Goal: Information Seeking & Learning: Compare options

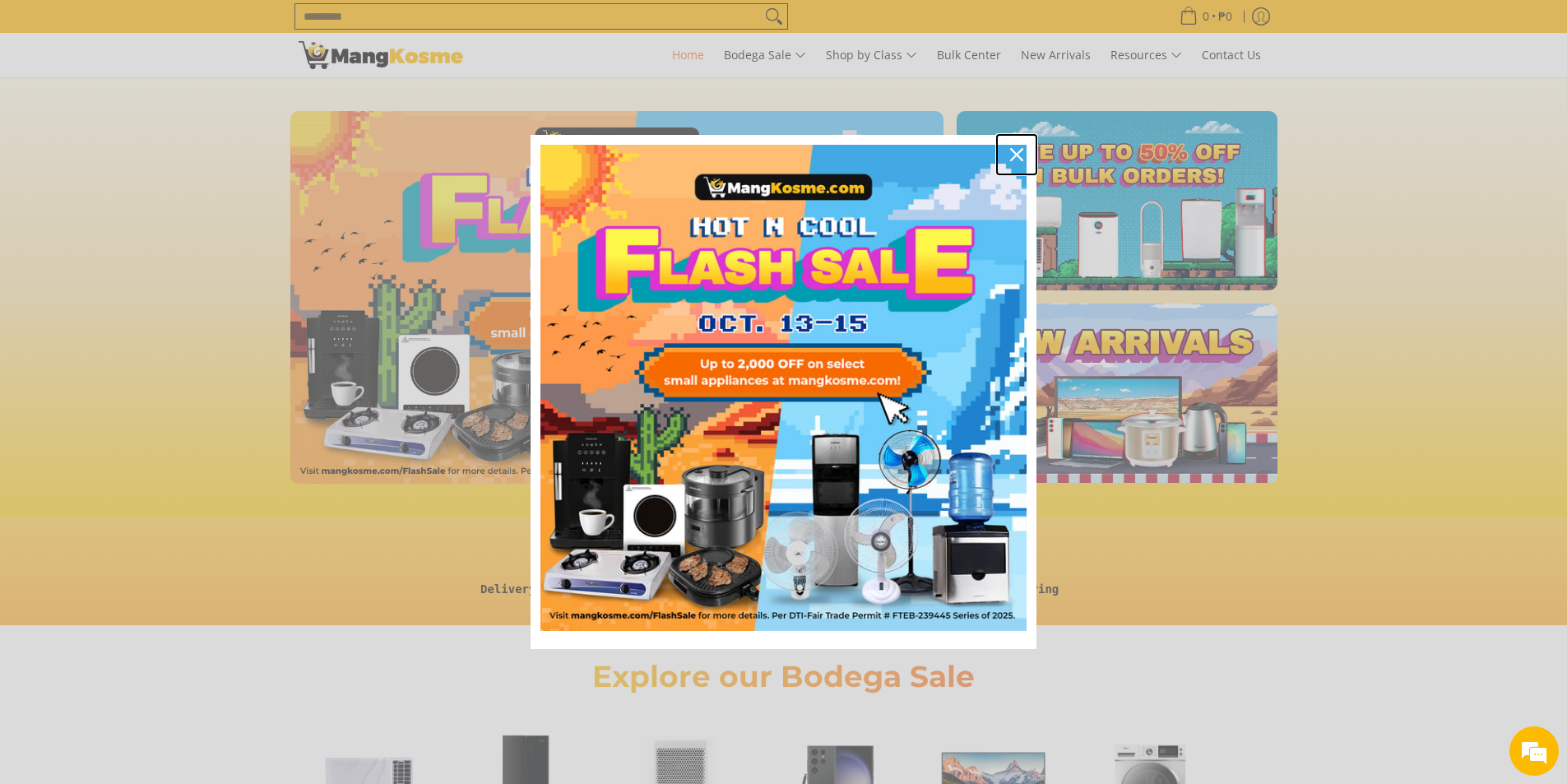
click at [1019, 162] on div "Close" at bounding box center [1017, 155] width 27 height 27
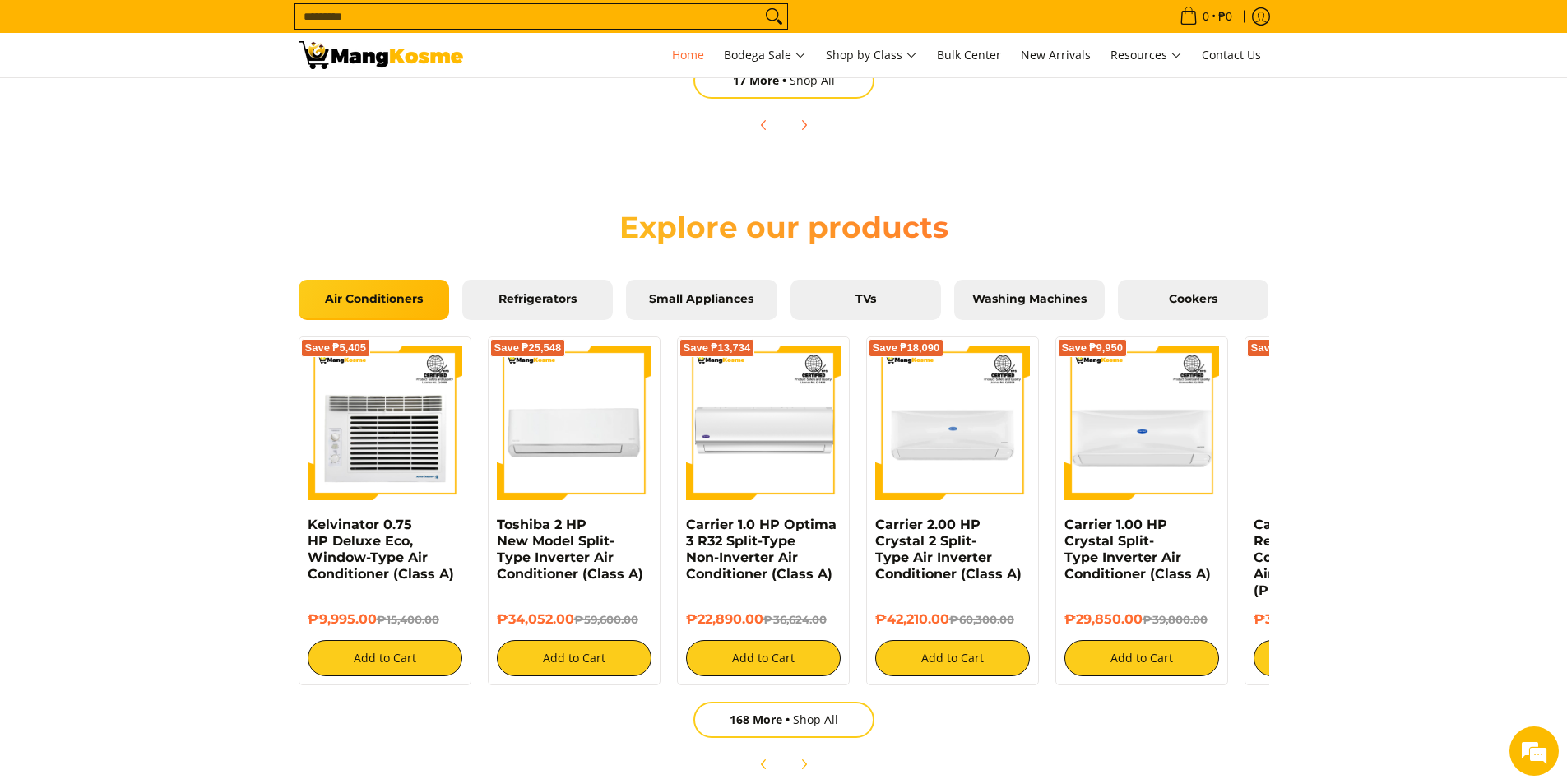
scroll to position [0, 2129]
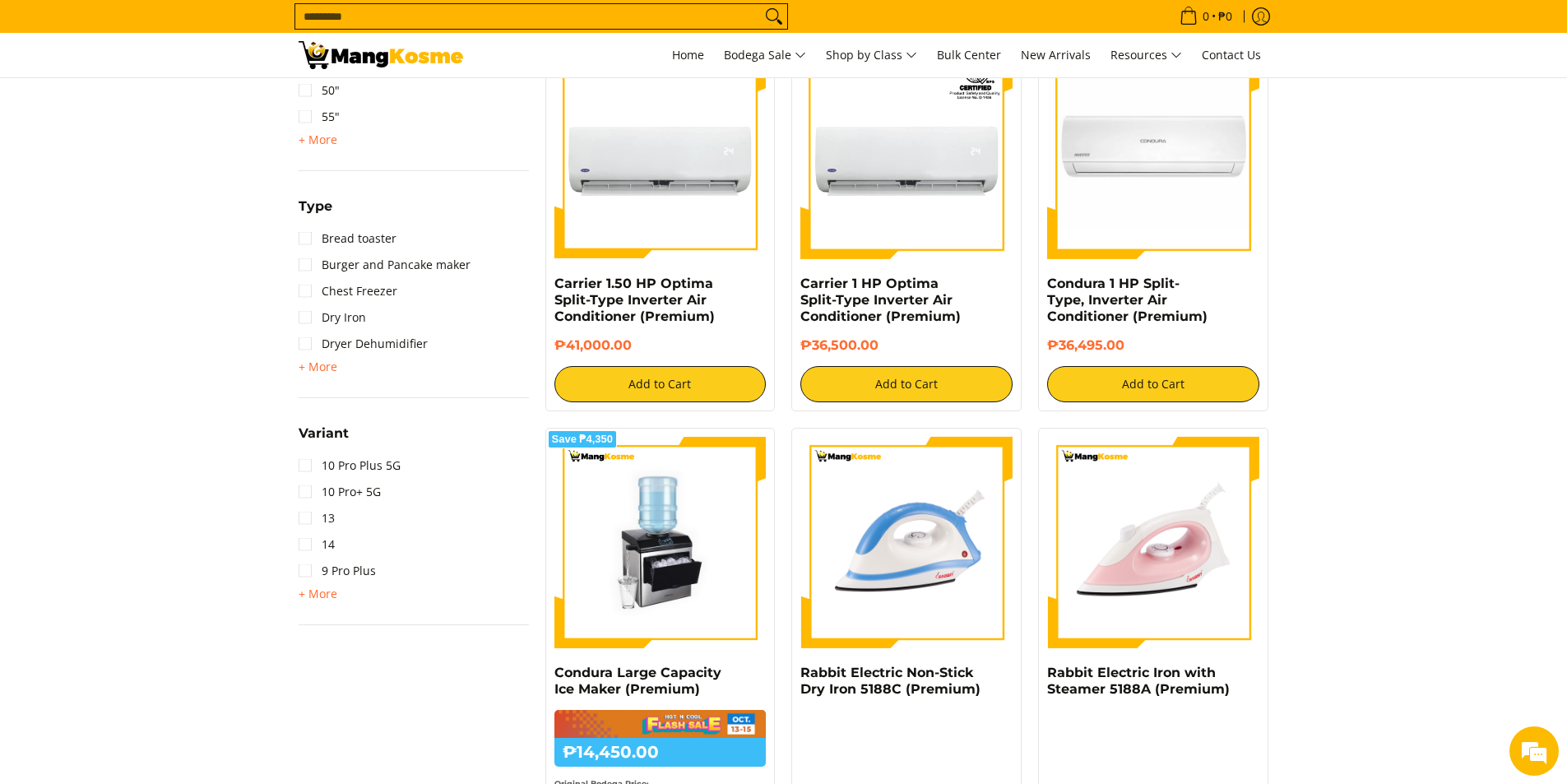
drag, startPoint x: 322, startPoint y: 369, endPoint x: 353, endPoint y: 394, distance: 39.8
click at [322, 369] on span "+ More" at bounding box center [318, 366] width 39 height 13
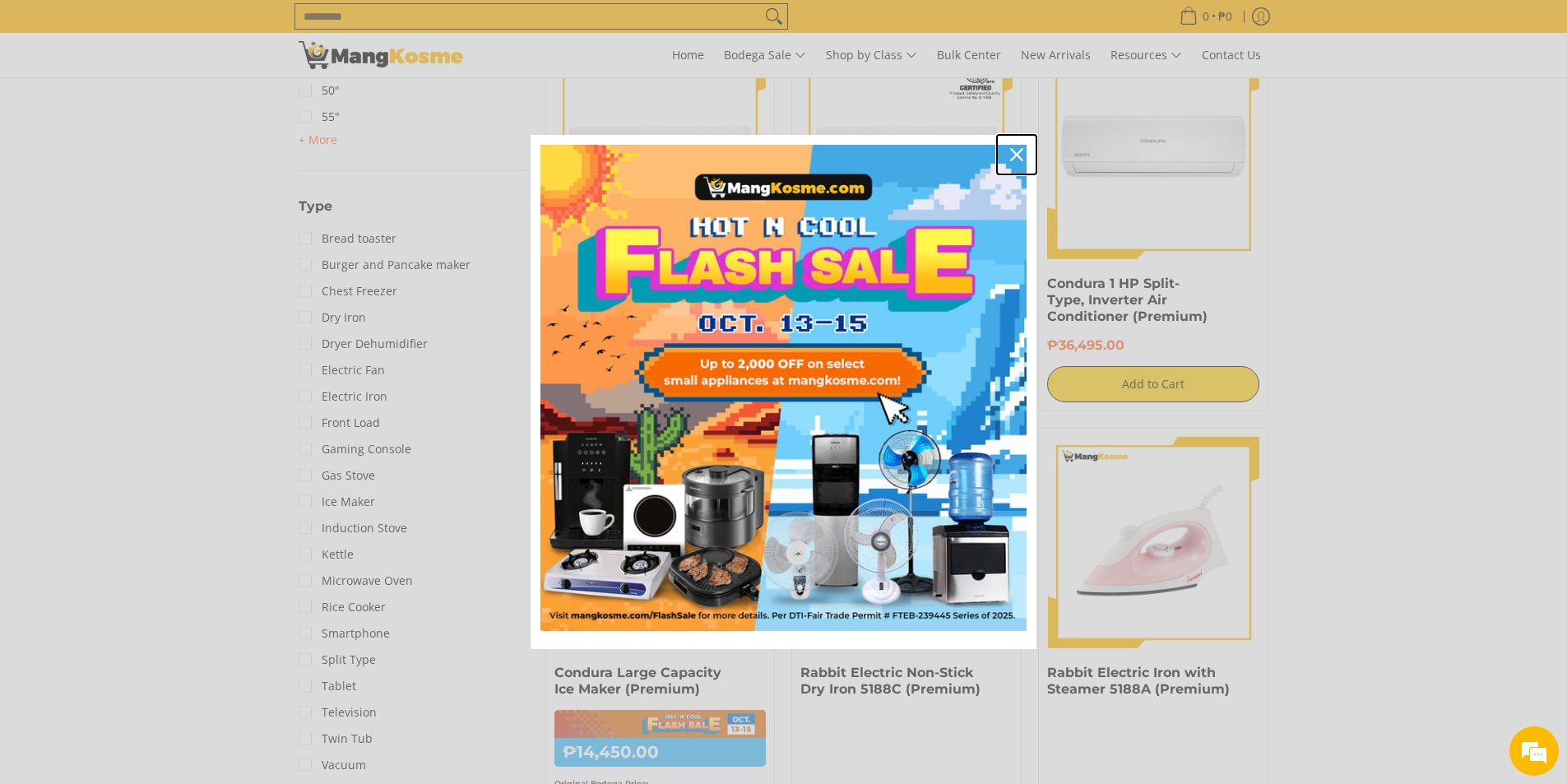
click at [1018, 150] on icon "close icon" at bounding box center [1016, 154] width 13 height 13
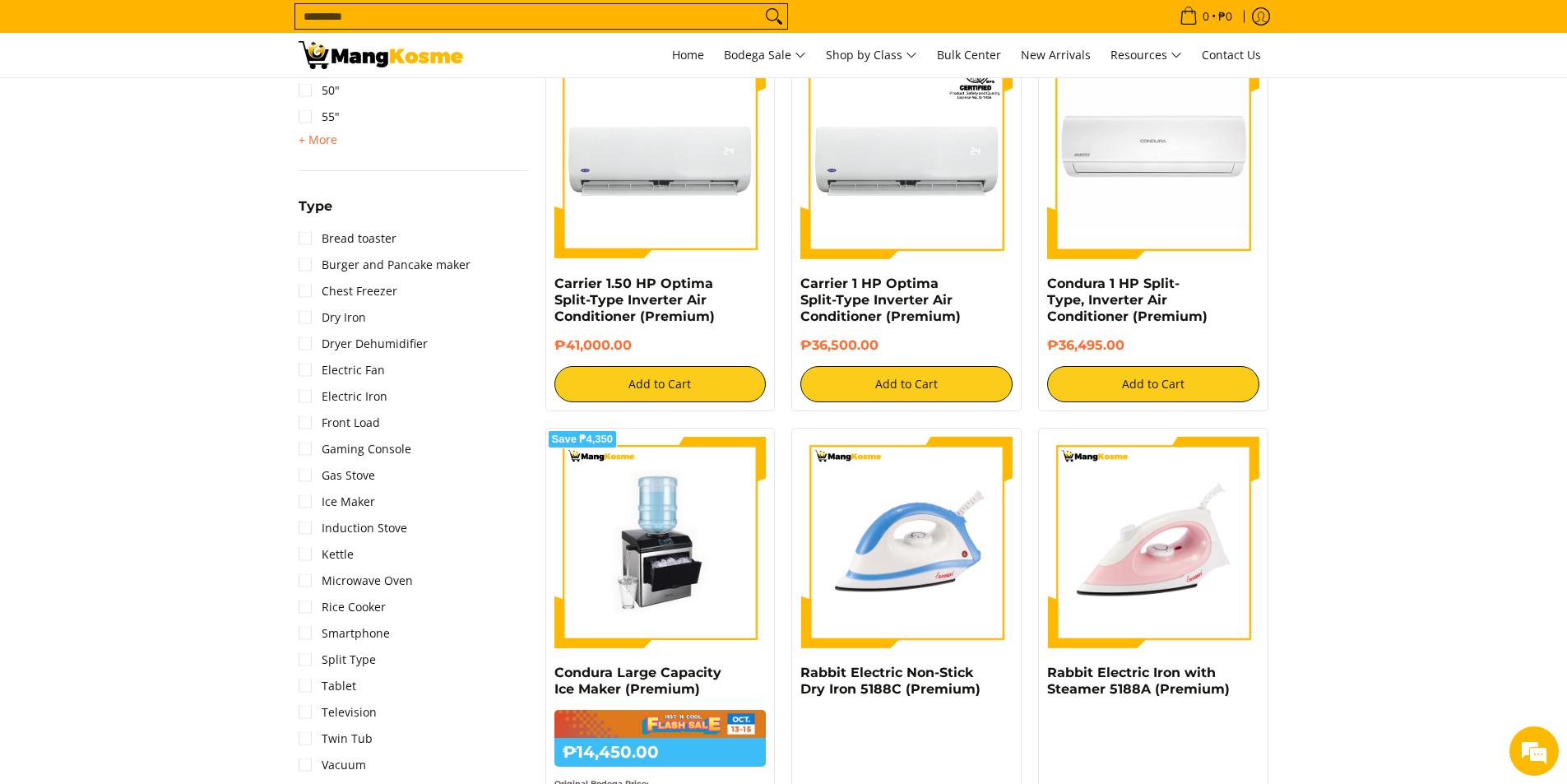
scroll to position [725, 0]
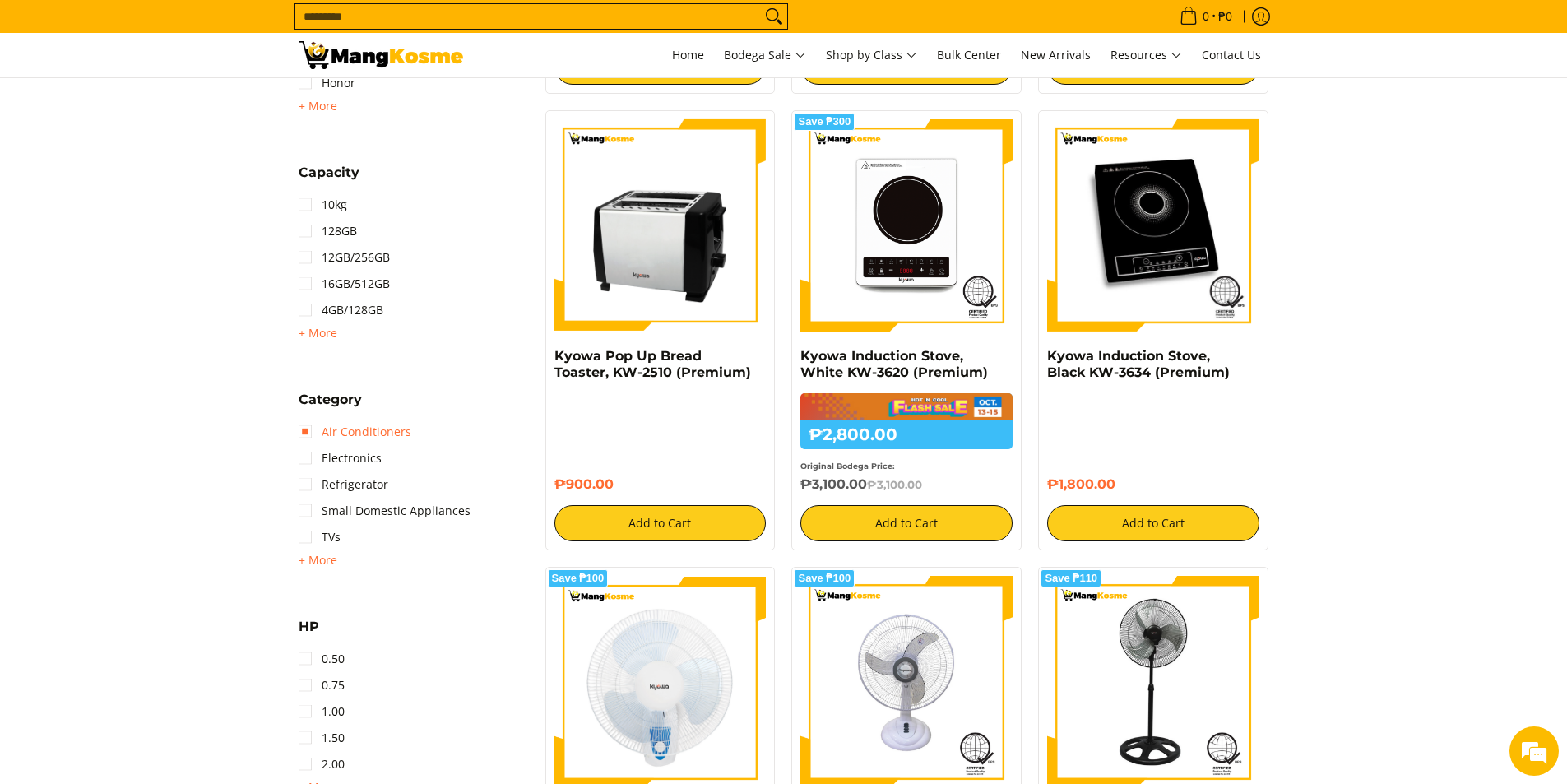
click at [312, 434] on link "Air Conditioners" at bounding box center [355, 431] width 112 height 27
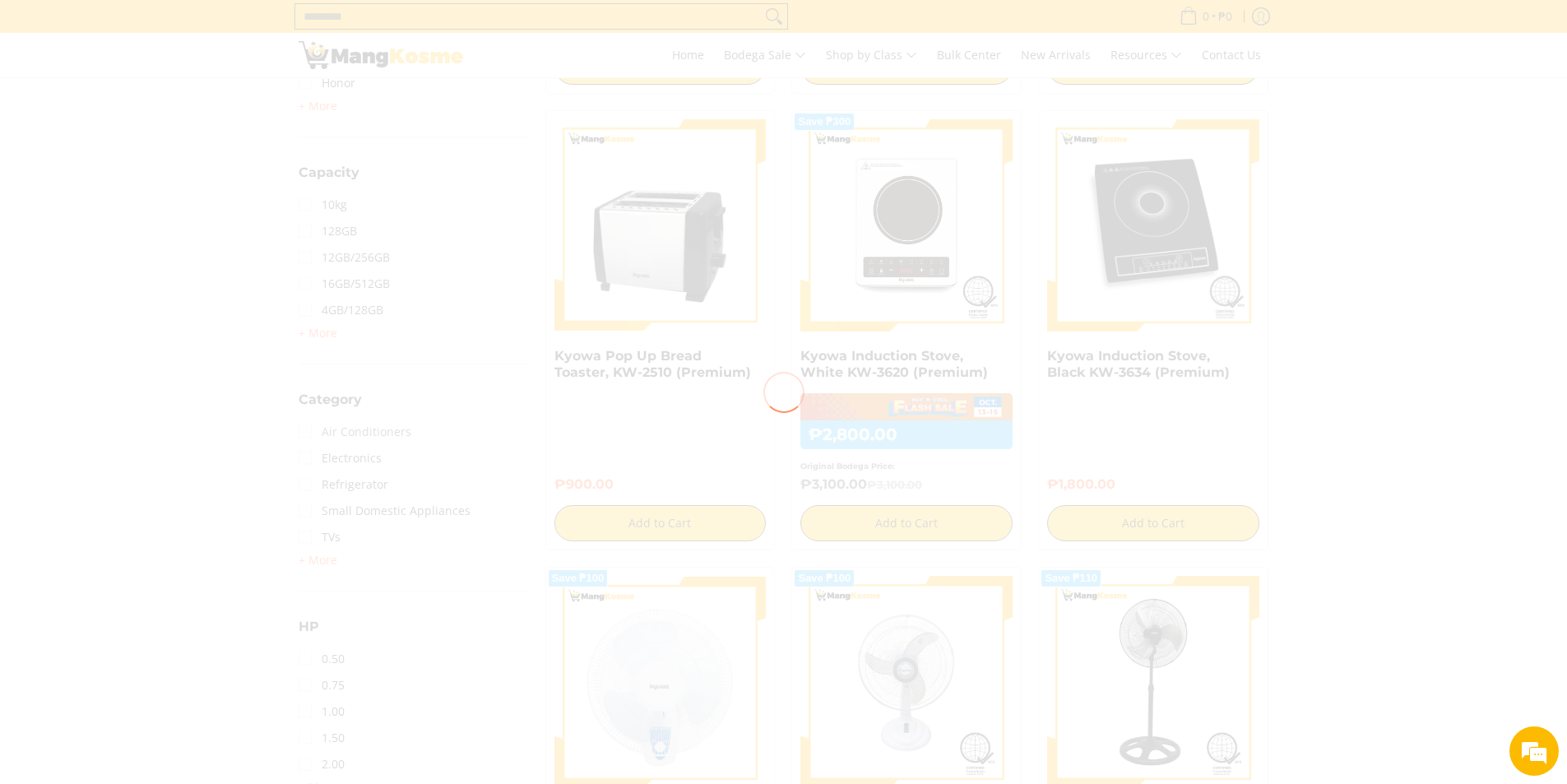
scroll to position [0, 0]
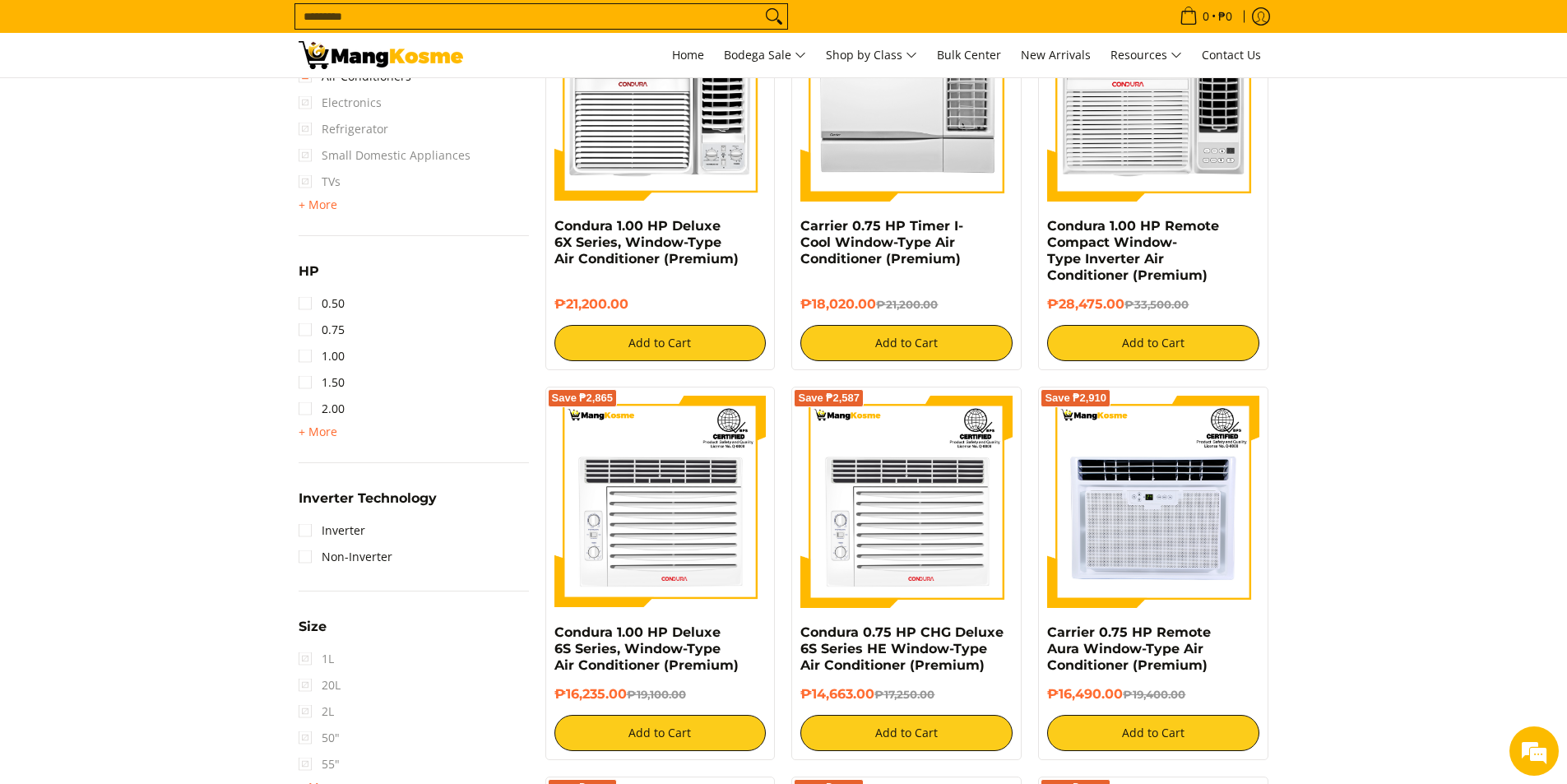
scroll to position [1301, 0]
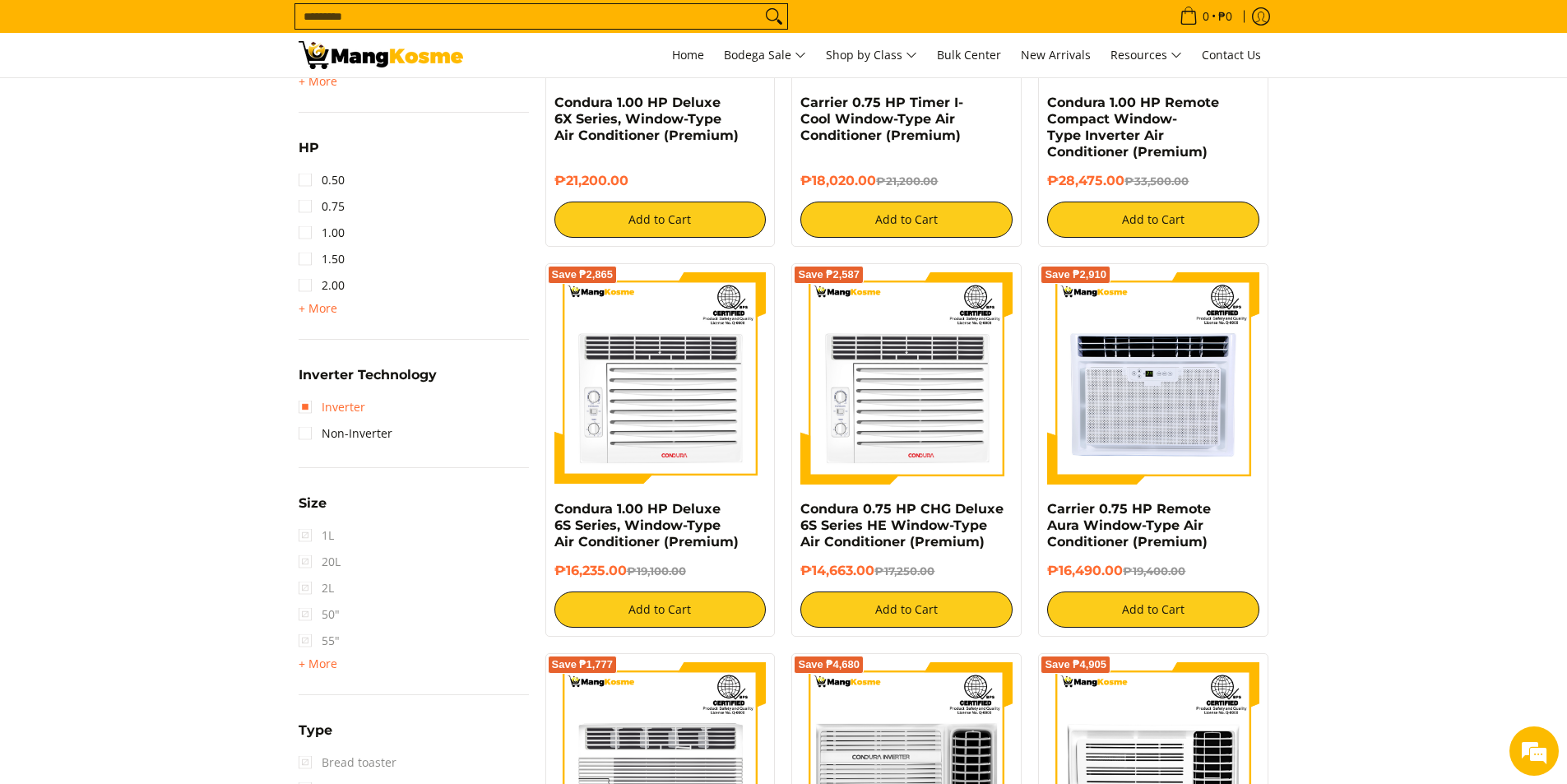
drag, startPoint x: 322, startPoint y: 409, endPoint x: 332, endPoint y: 407, distance: 10.2
click at [322, 409] on link "Inverter" at bounding box center [332, 407] width 66 height 27
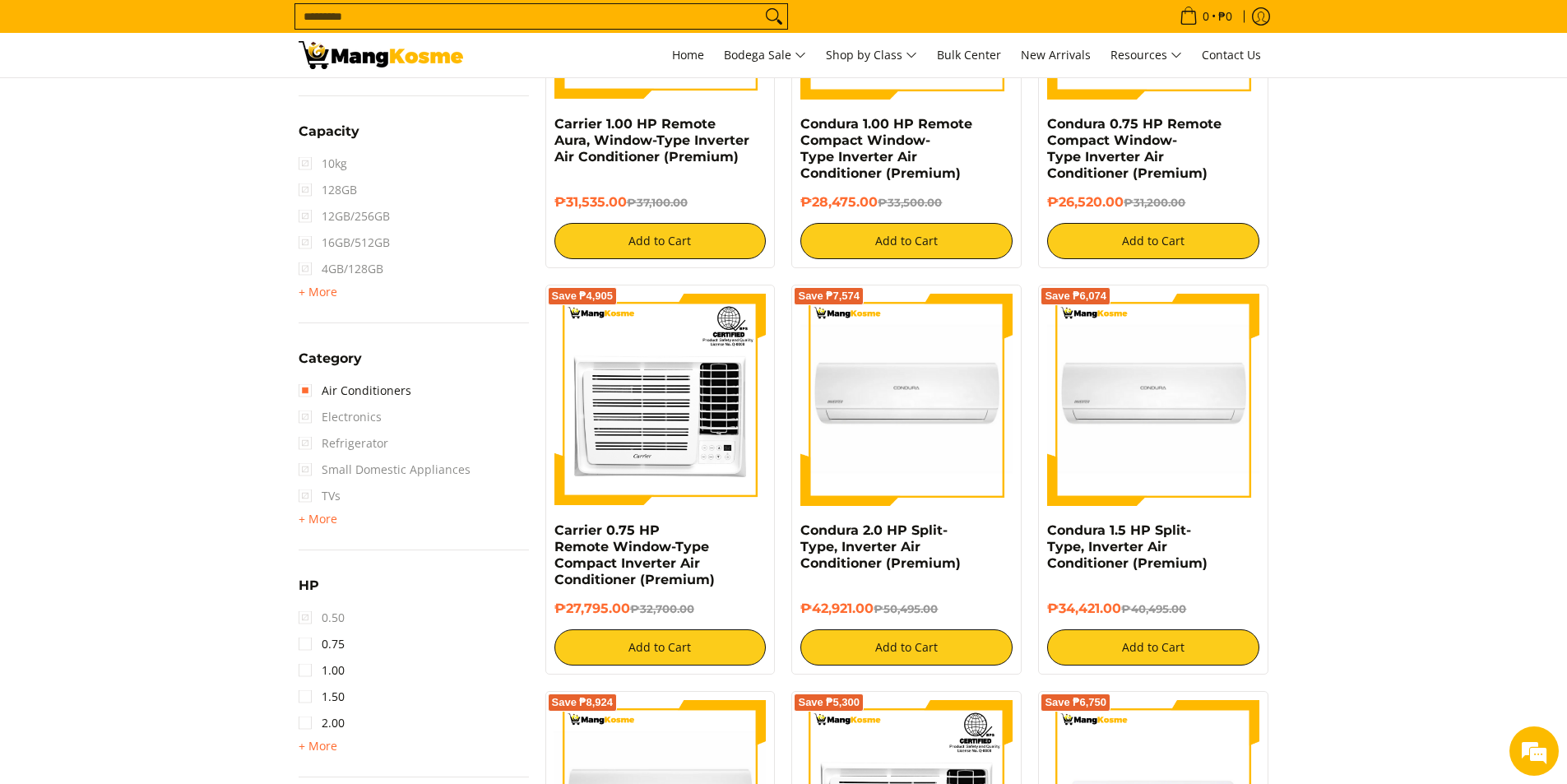
scroll to position [972, 0]
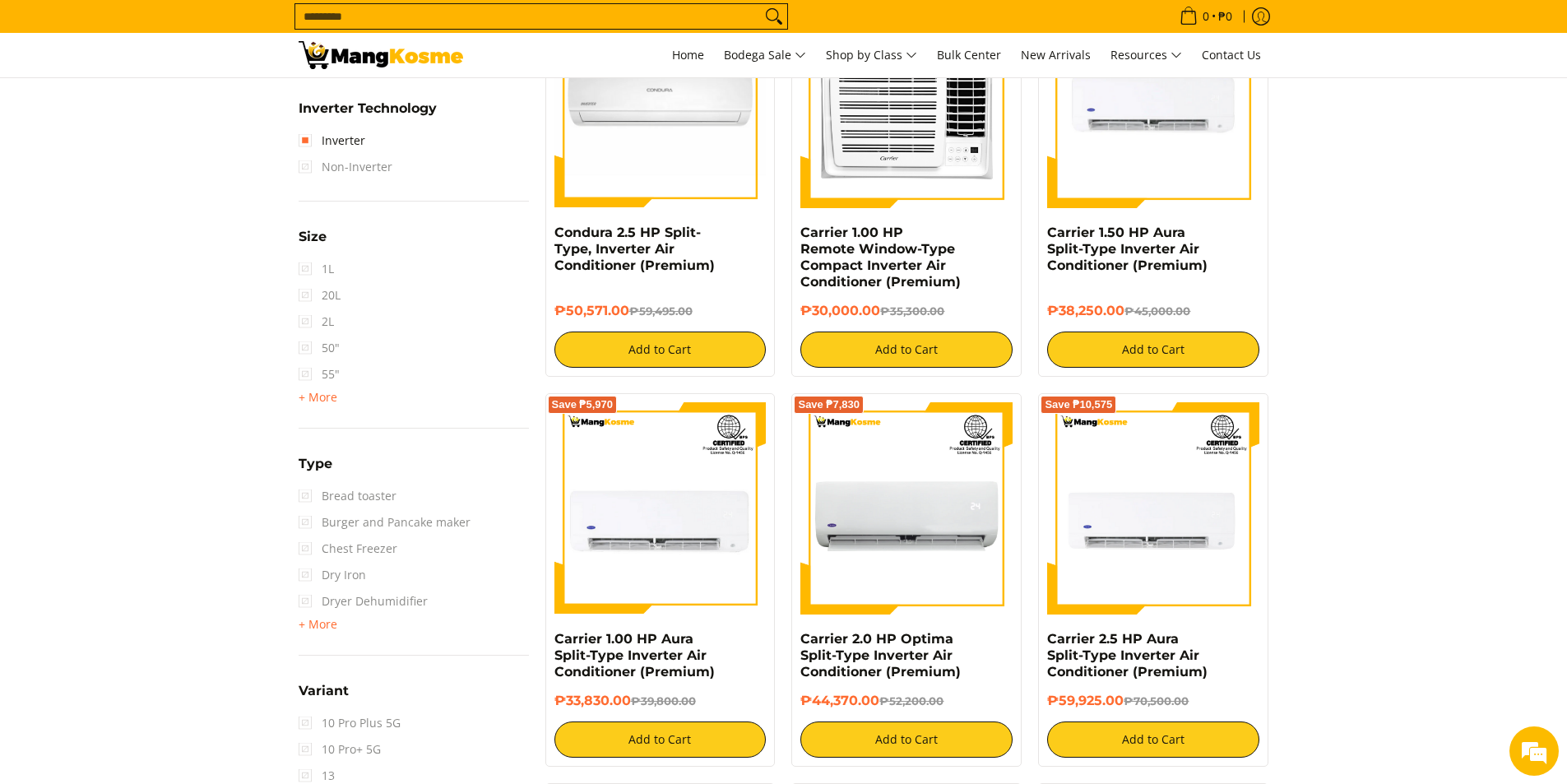
scroll to position [1548, 0]
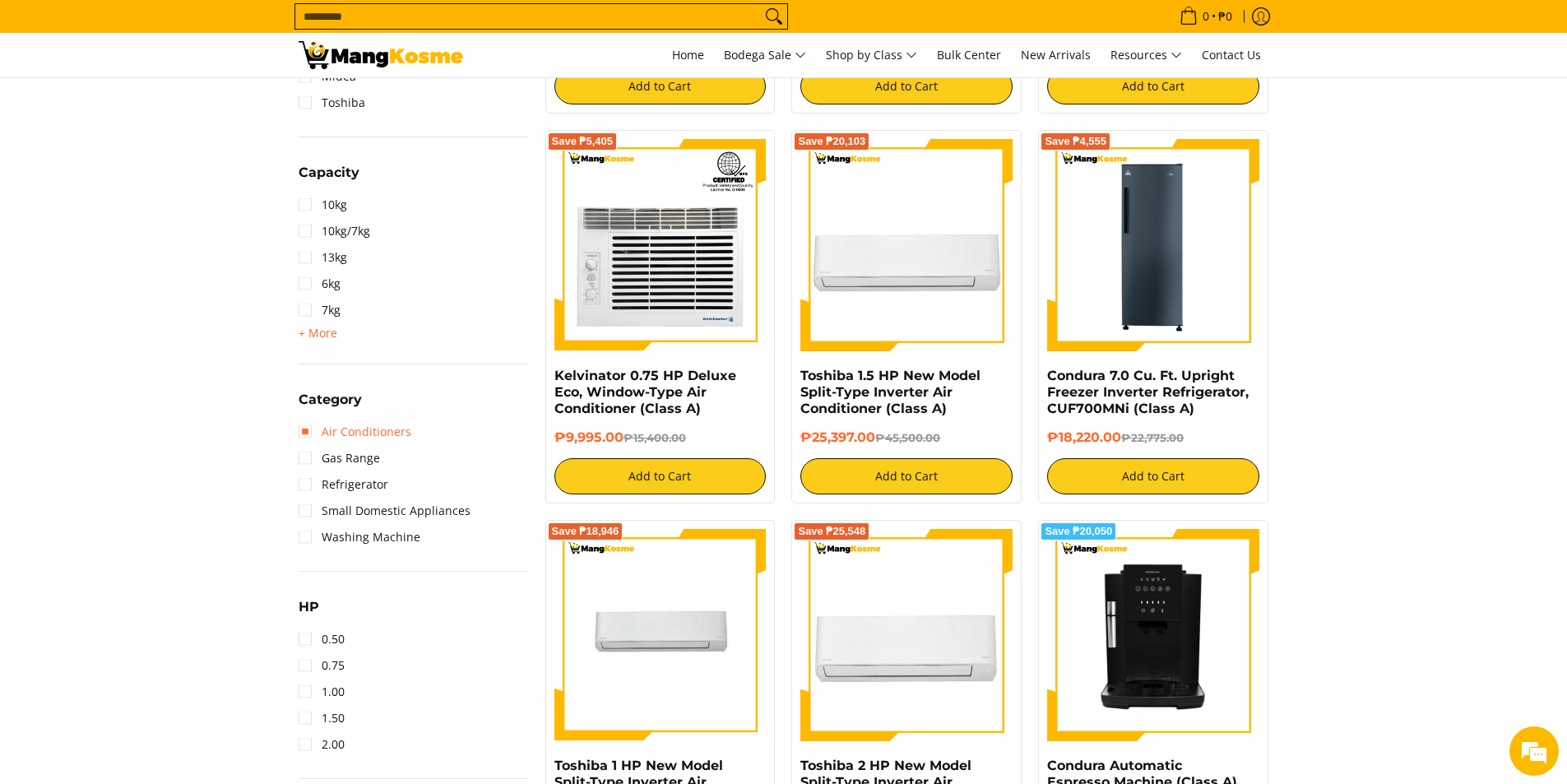
click at [302, 420] on link "Air Conditioners" at bounding box center [355, 431] width 112 height 27
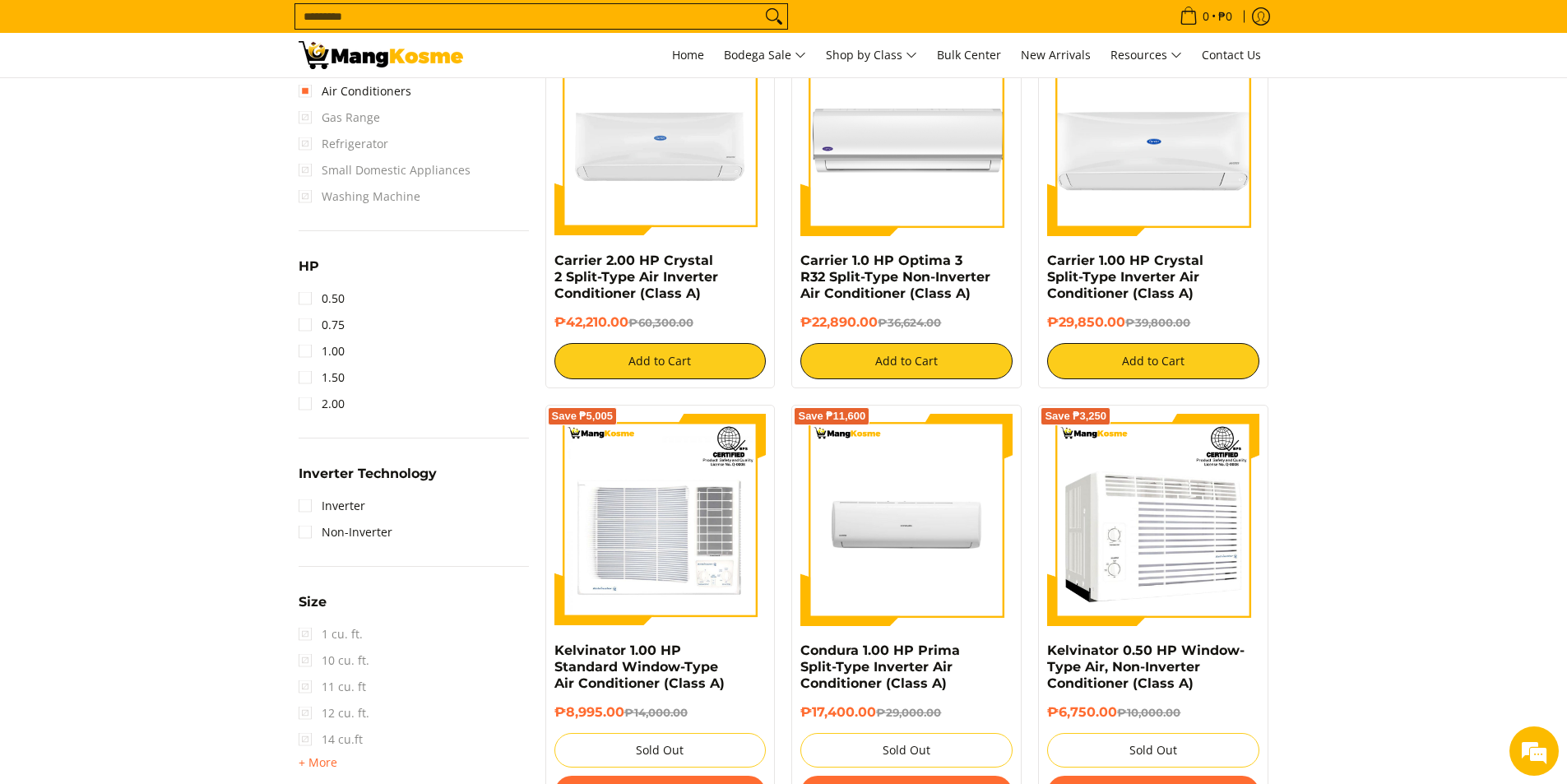
scroll to position [1219, 0]
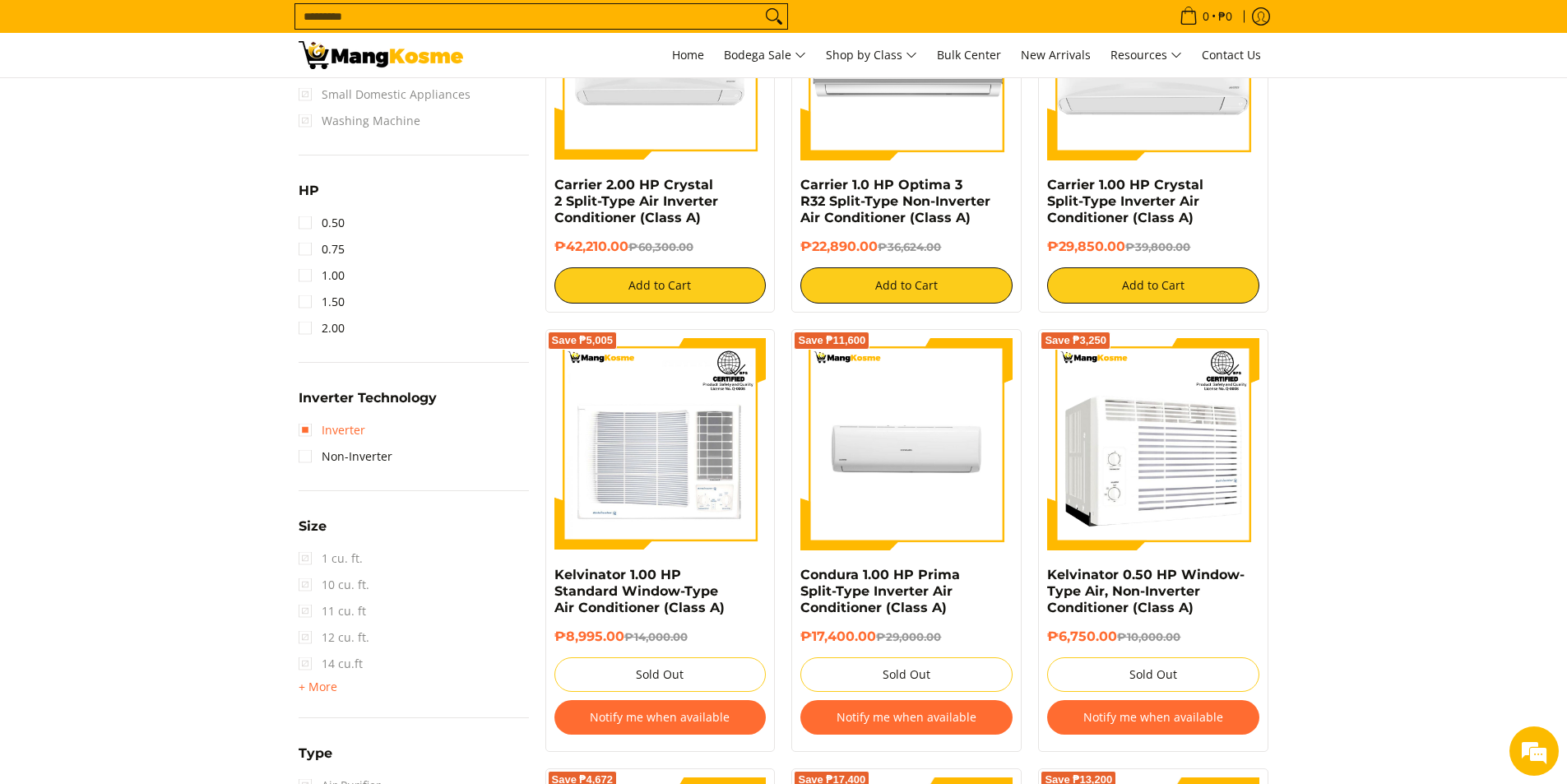
drag, startPoint x: 326, startPoint y: 422, endPoint x: 310, endPoint y: 424, distance: 16.1
click at [326, 422] on link "Inverter" at bounding box center [332, 430] width 66 height 27
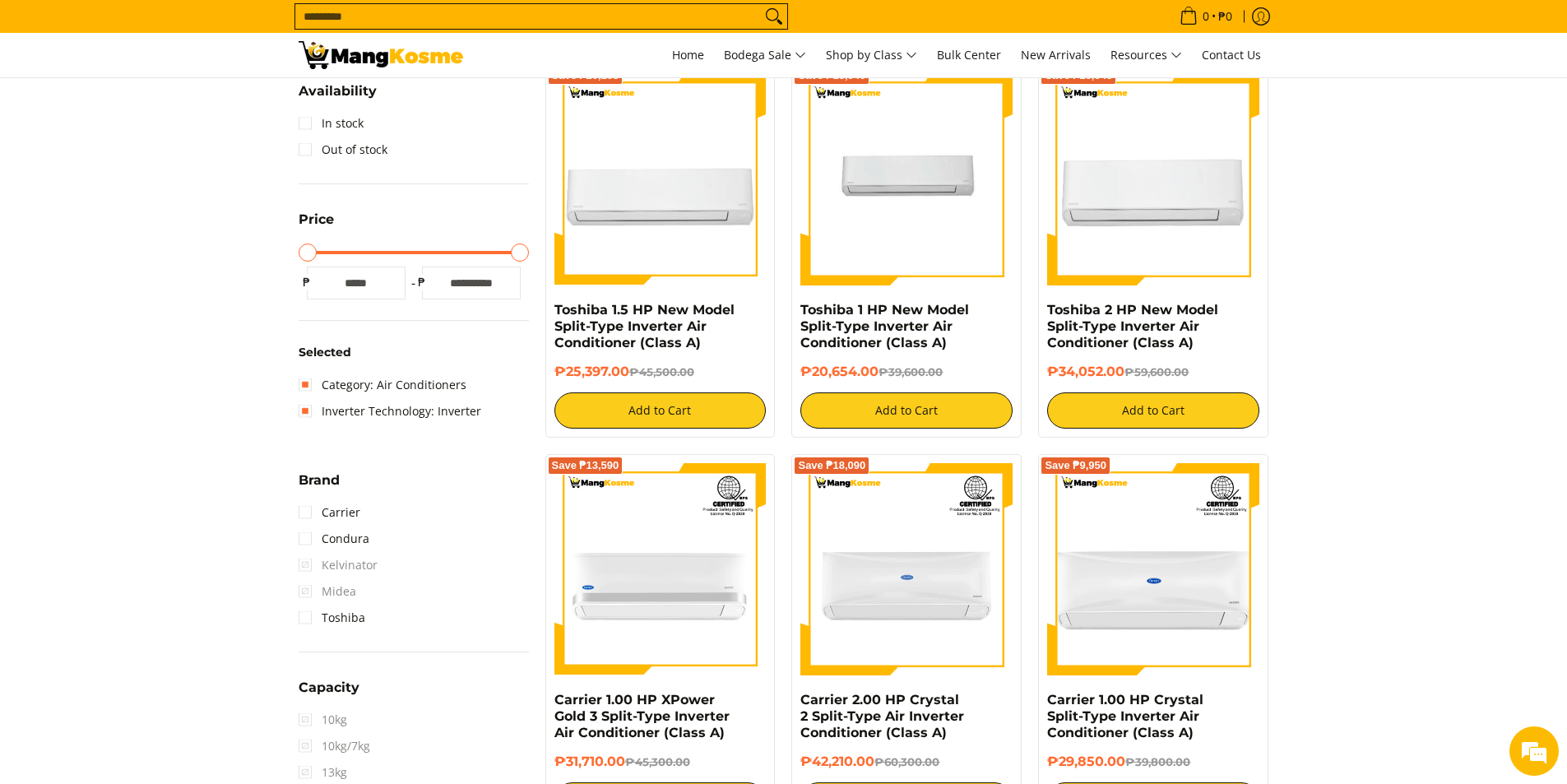
scroll to position [67, 0]
